Goal: Task Accomplishment & Management: Use online tool/utility

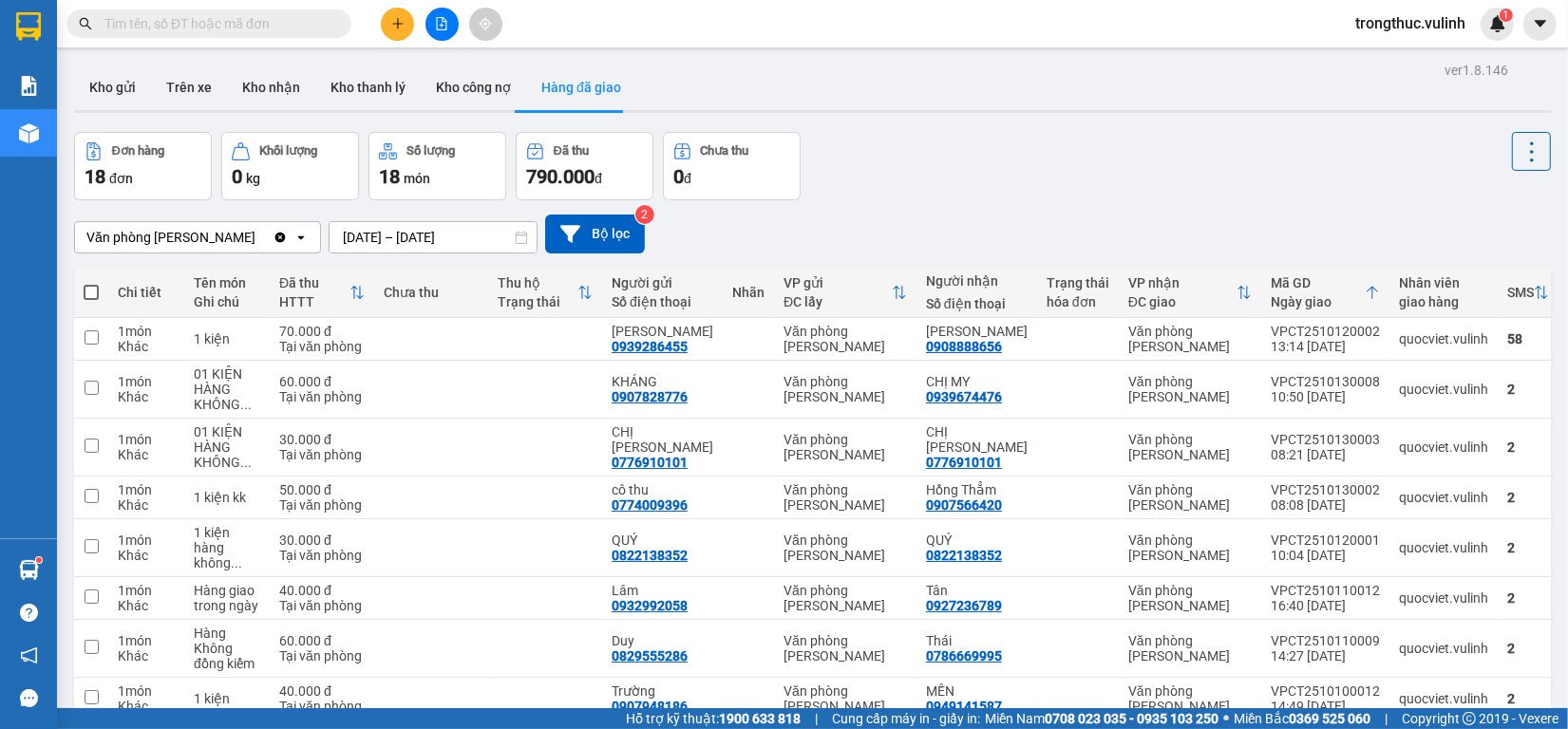
click at [243, 39] on div "Kết quả tìm kiếm ( 0 ) Bộ lọc Ngày tạo đơn gần nhất No Data" at bounding box center [185, 25] width 370 height 33
click at [232, 31] on input "text" at bounding box center [217, 24] width 224 height 21
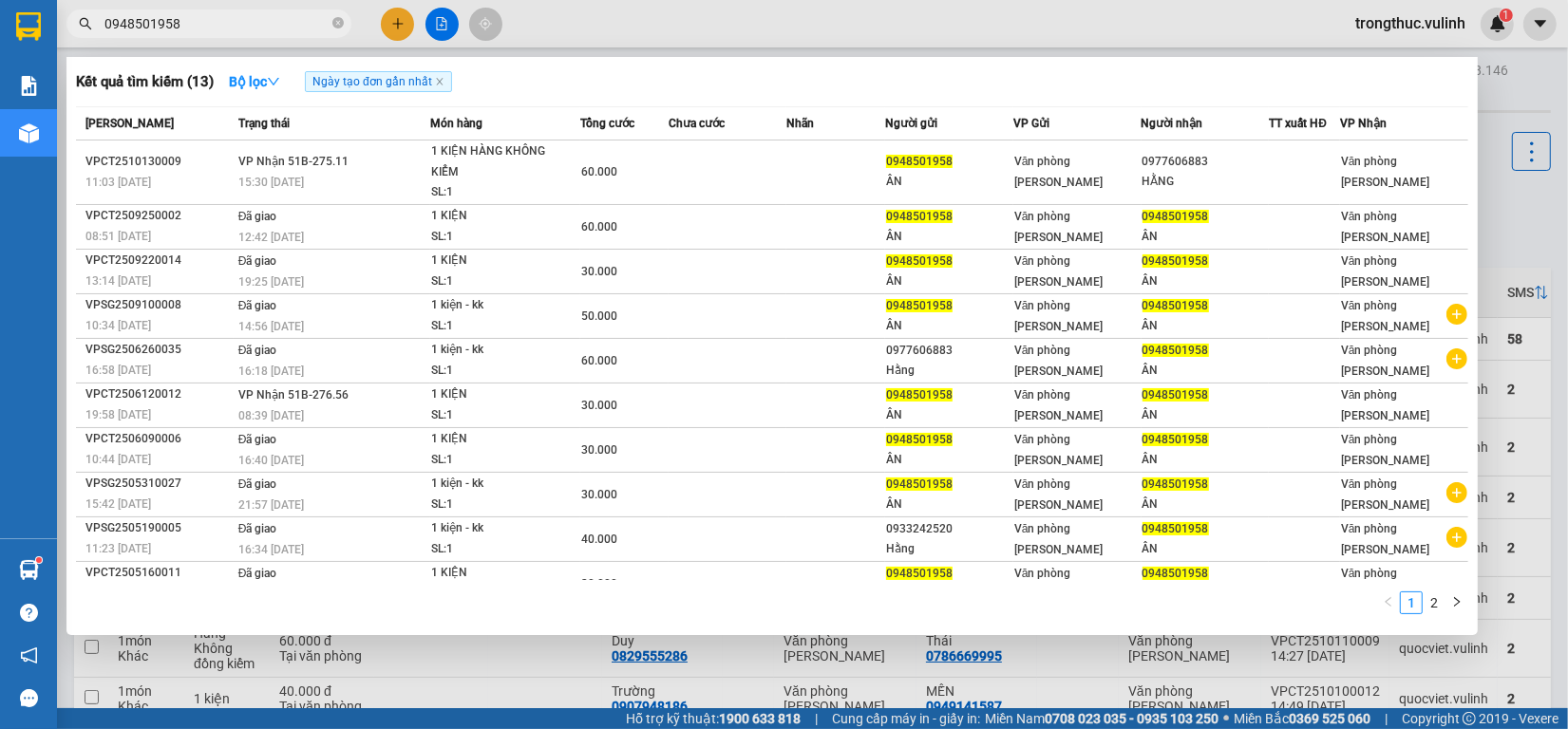
type input "0948501958"
click at [748, 16] on div at bounding box center [784, 364] width 1568 height 729
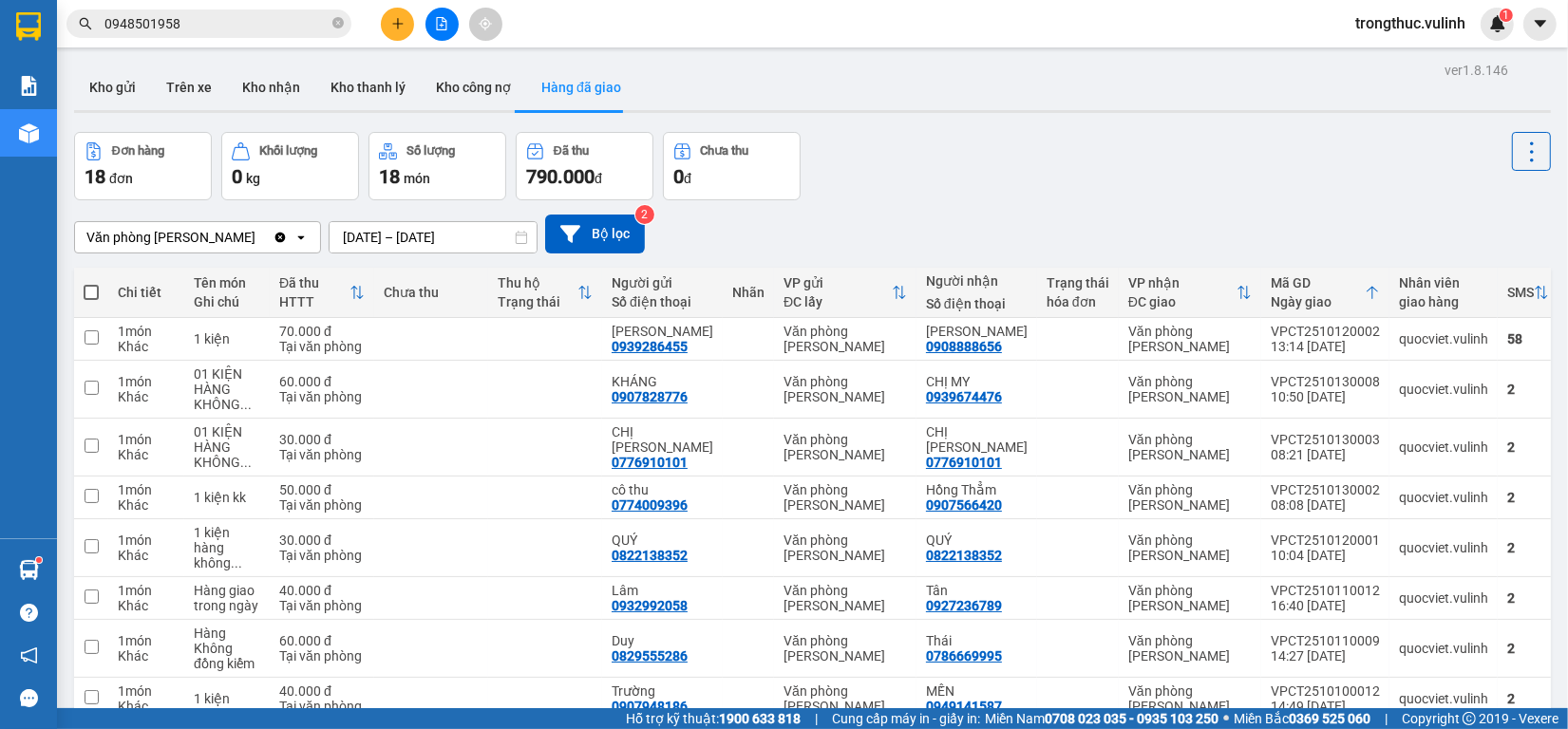
click at [400, 31] on button at bounding box center [398, 25] width 33 height 33
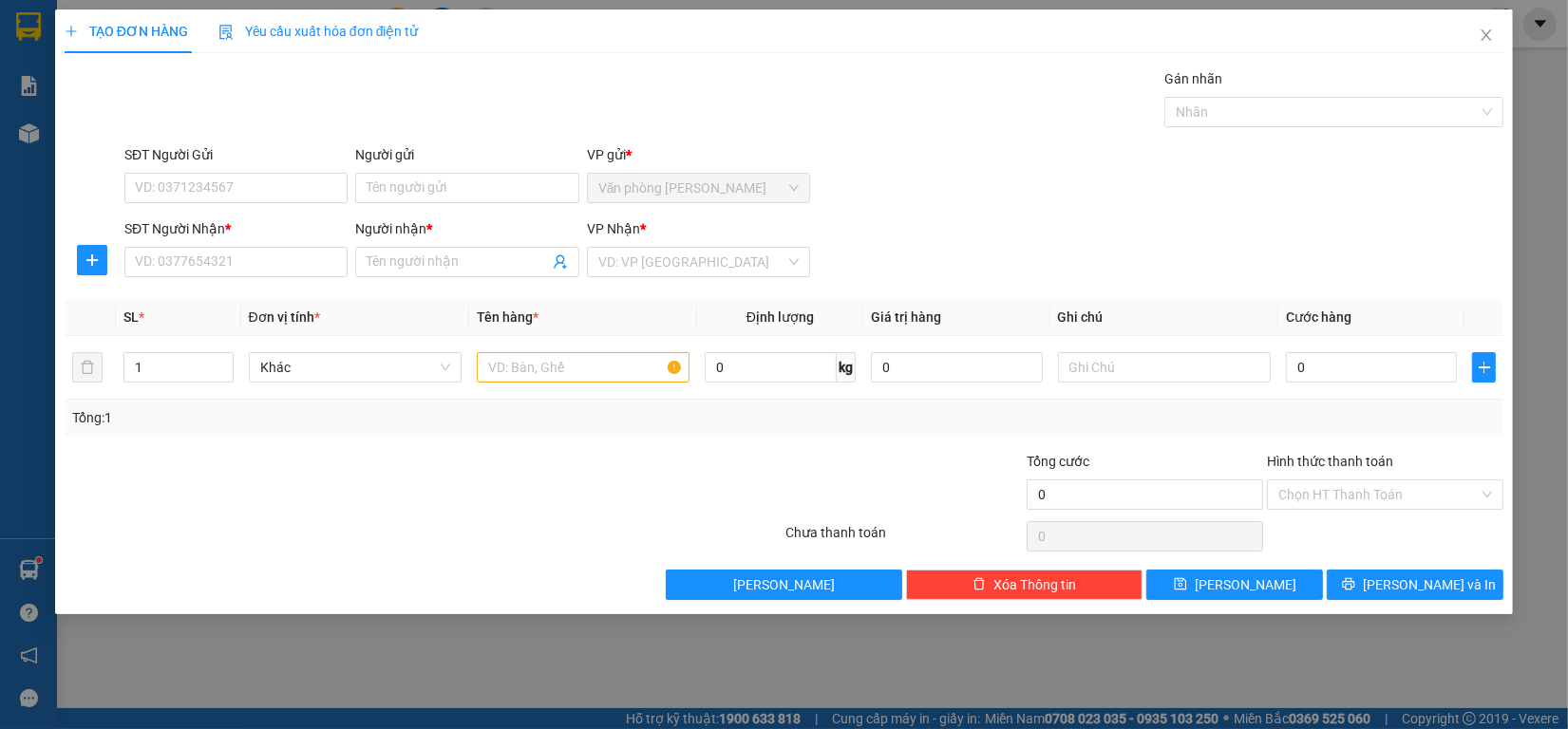
click at [324, 88] on div "Gán nhãn Nhãn" at bounding box center [814, 101] width 1387 height 67
click at [1493, 33] on icon "close" at bounding box center [1485, 34] width 15 height 15
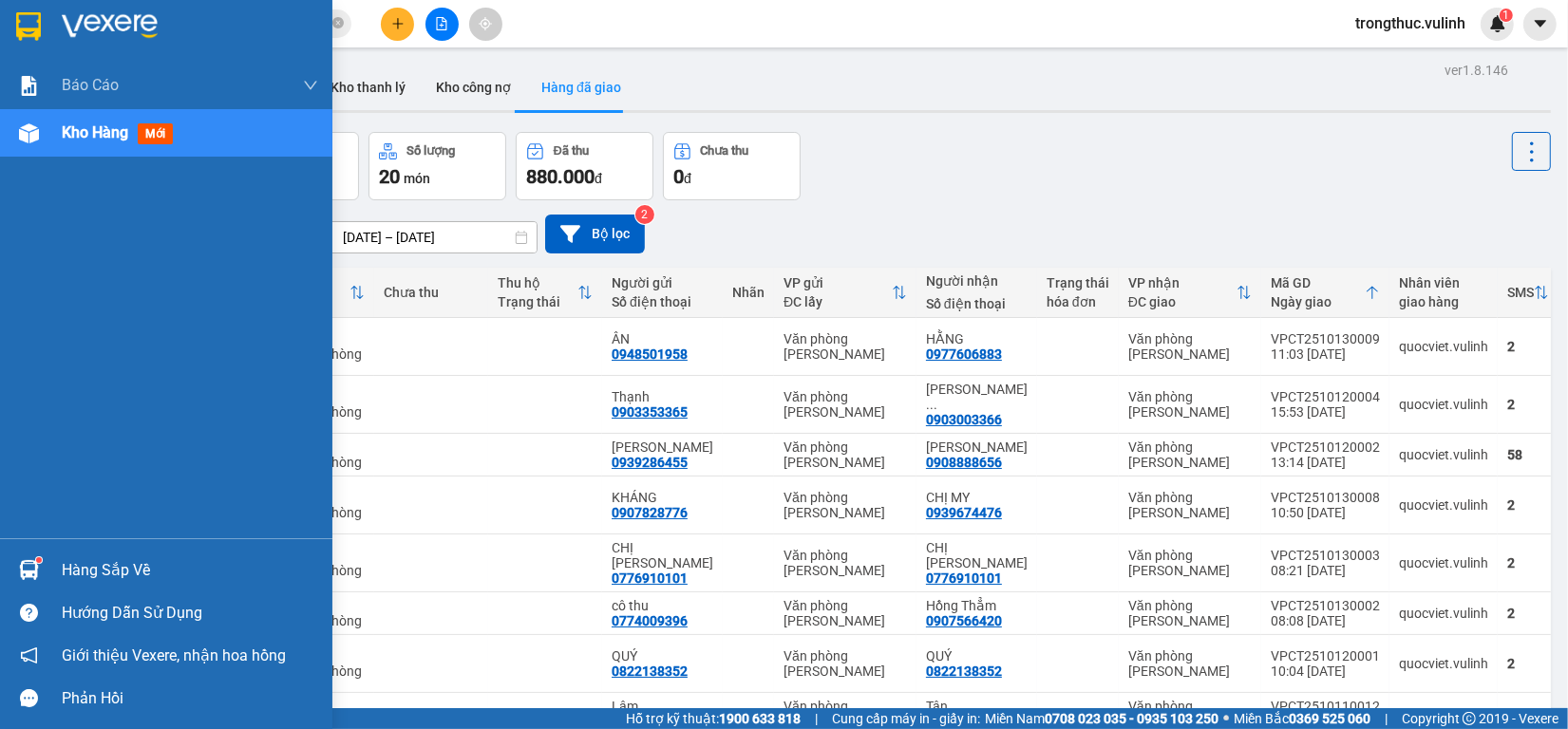
click at [38, 560] on sup at bounding box center [39, 560] width 6 height 6
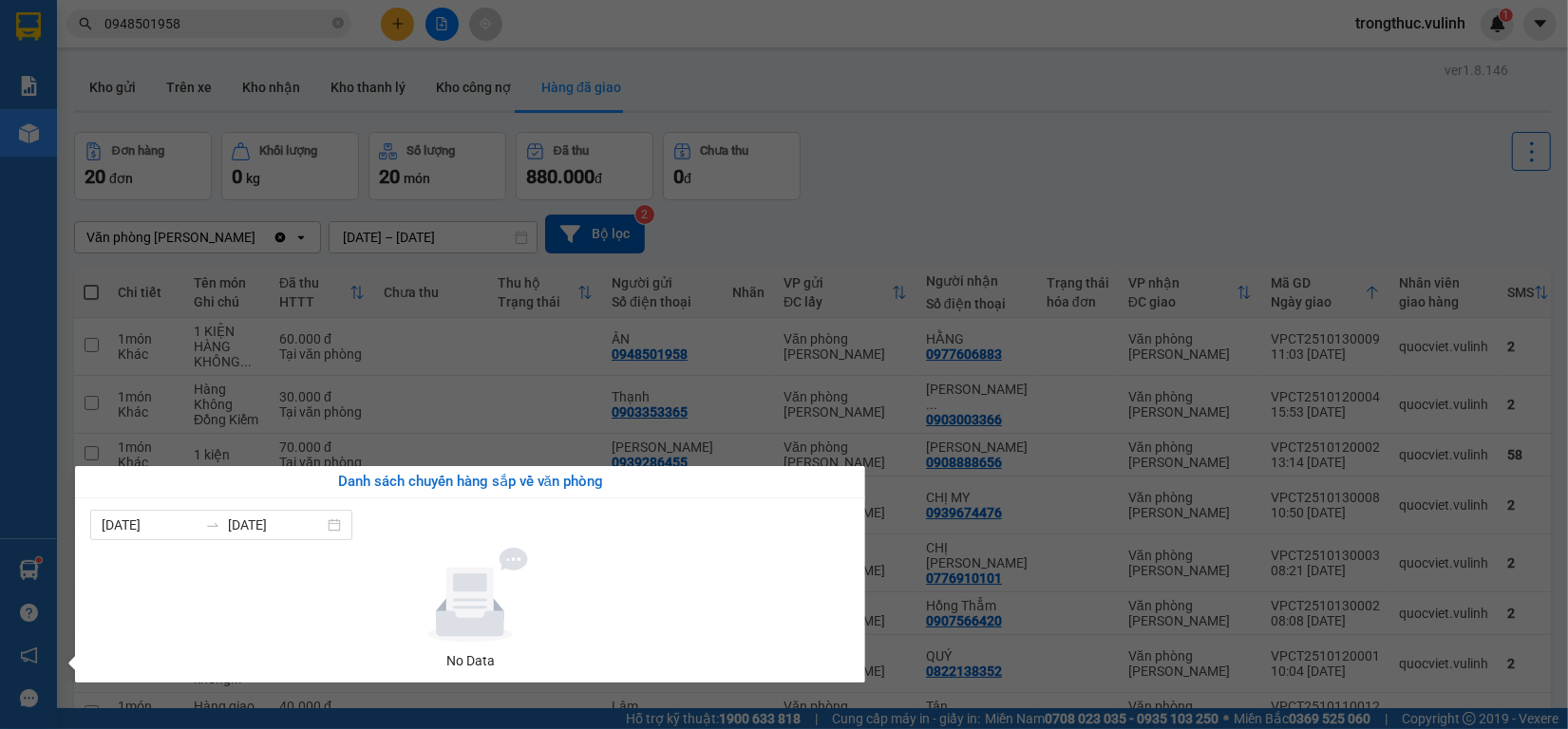
drag, startPoint x: 923, startPoint y: 206, endPoint x: 857, endPoint y: 201, distance: 66.2
click at [924, 206] on section "Kết quả tìm kiếm ( 13 ) Bộ lọc Ngày tạo đơn gần nhất Mã ĐH Trạng thái Món hàng …" at bounding box center [784, 364] width 1568 height 729
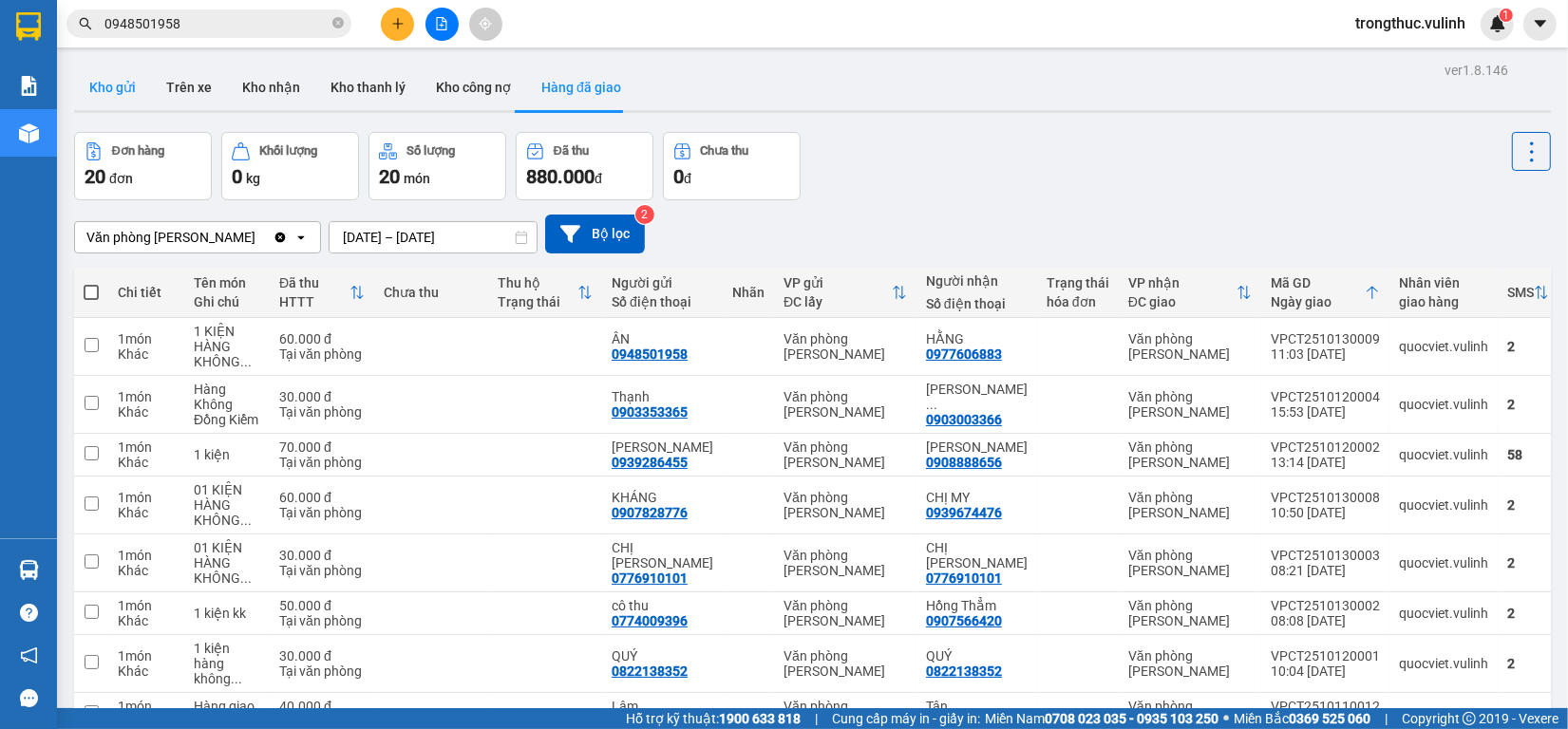
click at [124, 104] on button "Kho gửi" at bounding box center [112, 88] width 77 height 45
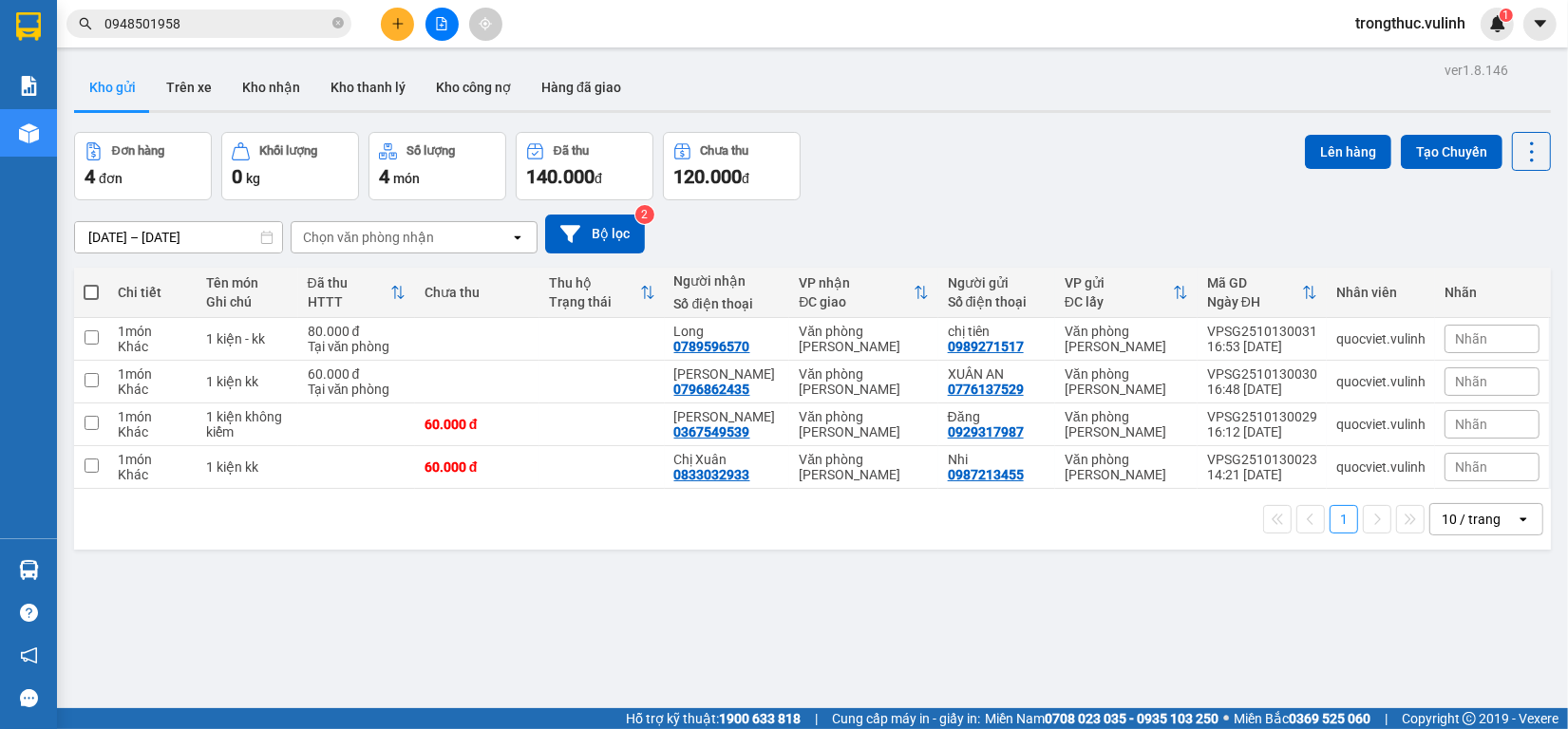
click at [410, 557] on div "ver 1.8.146 Kho gửi Trên xe Kho nhận Kho thanh lý Kho công nợ Hàng đã giao Đơn …" at bounding box center [813, 421] width 1492 height 729
